Goal: Task Accomplishment & Management: Complete application form

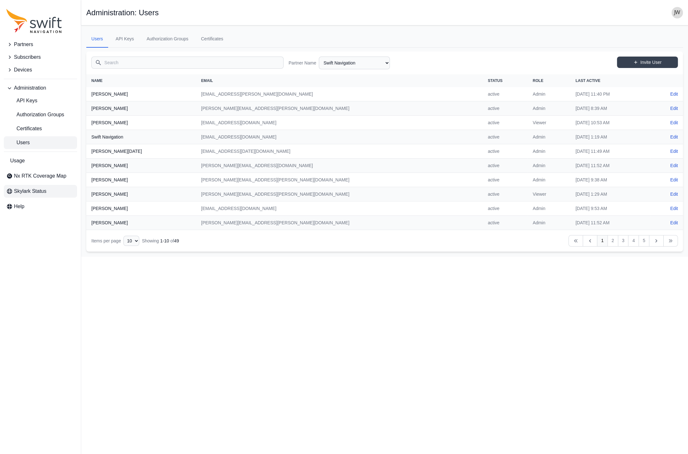
click at [27, 191] on span "Skylark Status" at bounding box center [30, 191] width 32 height 8
click at [319, 56] on select "AlpsAlpine [PERSON_NAME] Bad Elf Bench Mark Equipment & Supplies Inc. Benchmark…" at bounding box center [354, 62] width 71 height 13
click option "MRZ Solutions" at bounding box center [0, 0] width 0 height 0
select select "00c9b4e0-2a31-4269-8422-2b6f2d5bb8eb"
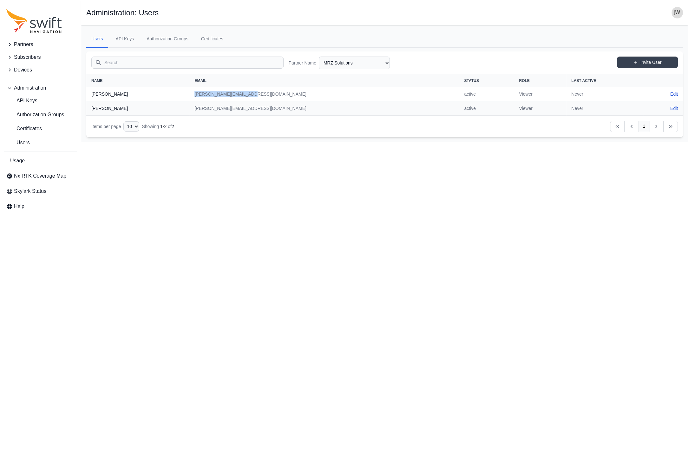
drag, startPoint x: 266, startPoint y: 93, endPoint x: 202, endPoint y: 94, distance: 64.8
click at [202, 94] on td "[PERSON_NAME][EMAIL_ADDRESS][DOMAIN_NAME]" at bounding box center [324, 94] width 270 height 14
copy td "[PERSON_NAME][EMAIL_ADDRESS][DOMAIN_NAME]"
click at [444, 142] on html "Partners Subscribers Devices Administration API Keys Authorization Groups Certi…" at bounding box center [344, 71] width 688 height 142
click at [671, 92] on link "Edit" at bounding box center [675, 94] width 8 height 6
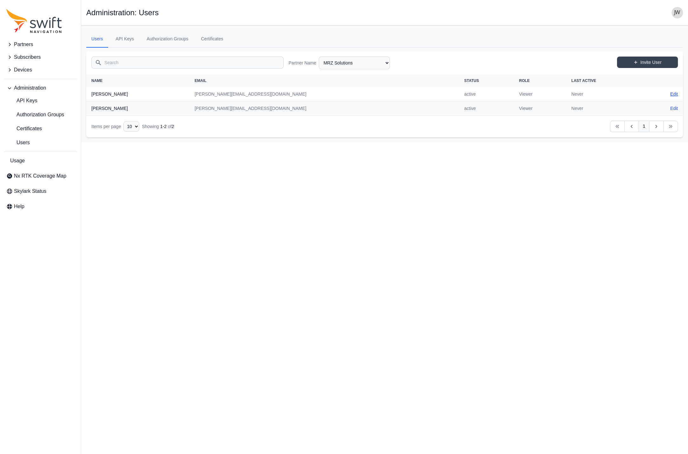
select select "00c9b4e0-2a31-4269-8422-2b6f2d5bb8eb"
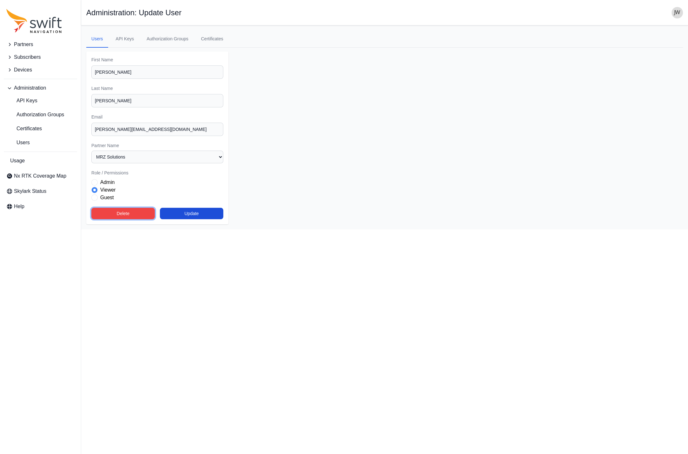
click at [129, 213] on button "Delete" at bounding box center [122, 213] width 63 height 11
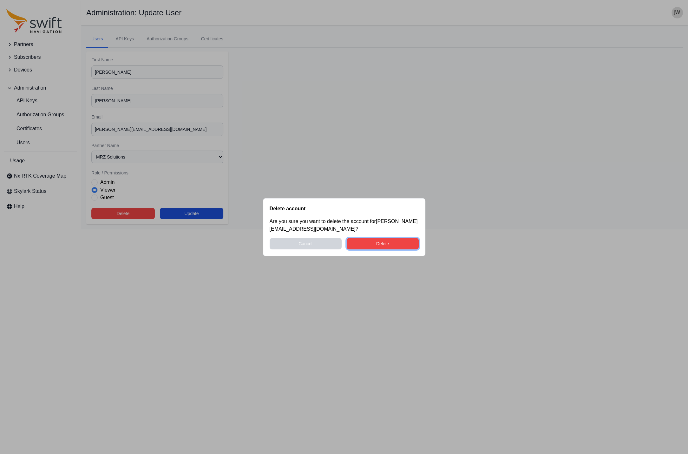
click at [365, 243] on button "Delete" at bounding box center [383, 243] width 72 height 11
select select "ab3272ce-40d0-4c94-a524-96a758ab755c"
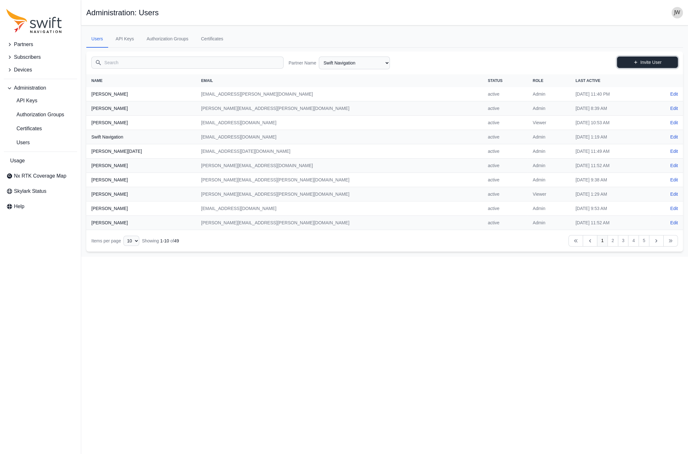
click at [644, 63] on link "Invite User" at bounding box center [647, 61] width 61 height 11
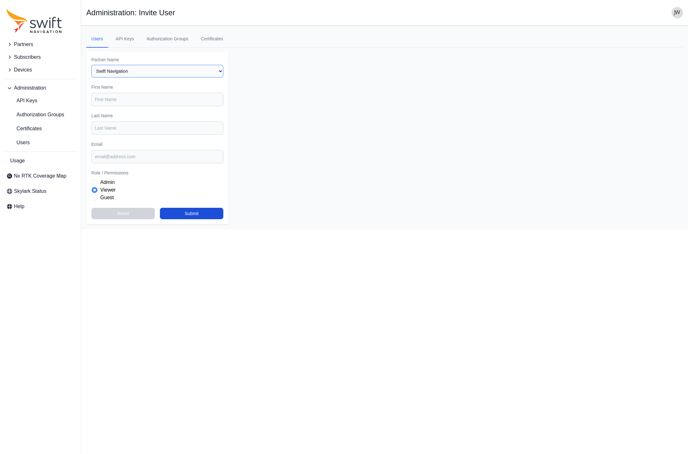
click at [91, 65] on select "Select a Partner AlpsAlpine Andreas Asensing Bad Elf Bench Mark Equipment & Sup…" at bounding box center [157, 71] width 132 height 13
select select "00c9b4e0-2a31-4269-8422-2b6f2d5bb8eb"
click option "MRZ Solutions" at bounding box center [0, 0] width 0 height 0
click at [155, 102] on input "First Name" at bounding box center [157, 99] width 132 height 13
type input "Rick"
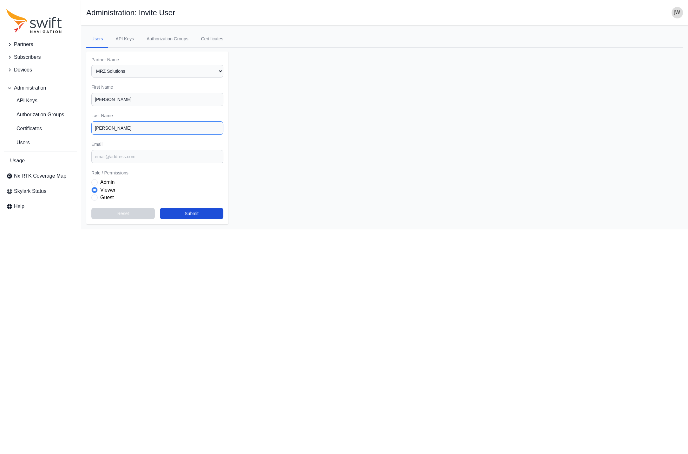
type input "Lewis"
paste input "ricky@mrz-solutions.com"
type input "ricky@mrz-solutions.com"
click at [188, 214] on button "Submit" at bounding box center [191, 213] width 63 height 11
select select "00c9b4e0-2a31-4269-8422-2b6f2d5bb8eb"
